Goal: Navigation & Orientation: Find specific page/section

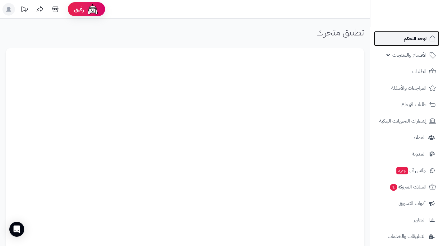
click at [225, 39] on link "لوحة التحكم" at bounding box center [406, 38] width 65 height 15
